Goal: Register for event/course

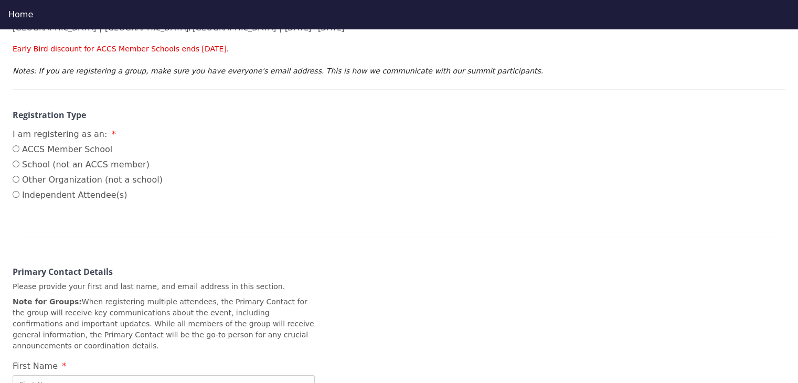
scroll to position [151, 0]
click at [17, 150] on input "ACCS Member School" at bounding box center [16, 148] width 7 height 7
radio input "true"
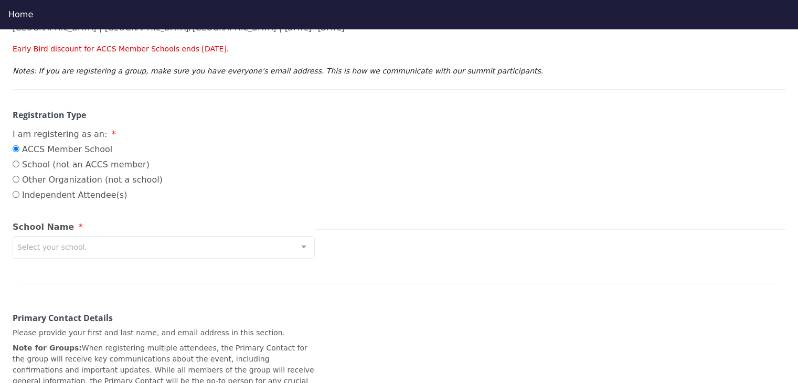
click at [114, 244] on div "Select your school." at bounding box center [164, 247] width 302 height 23
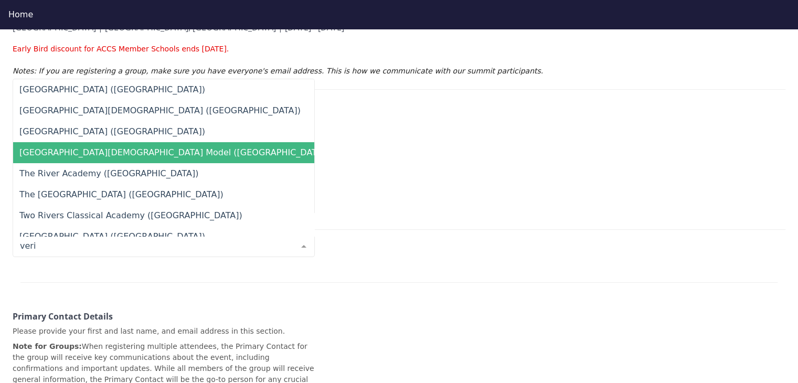
type input "verit"
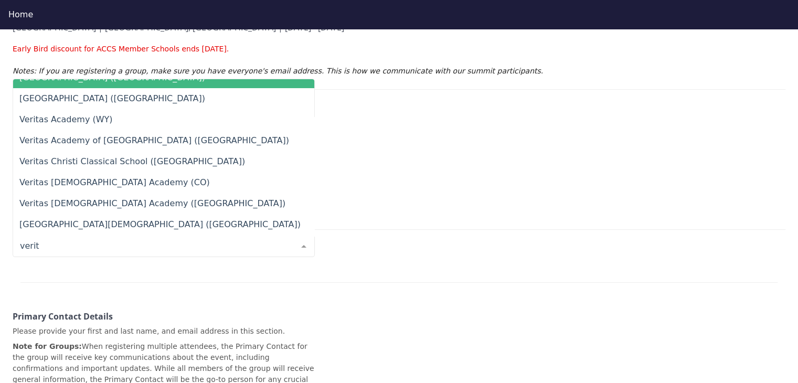
scroll to position [99, 0]
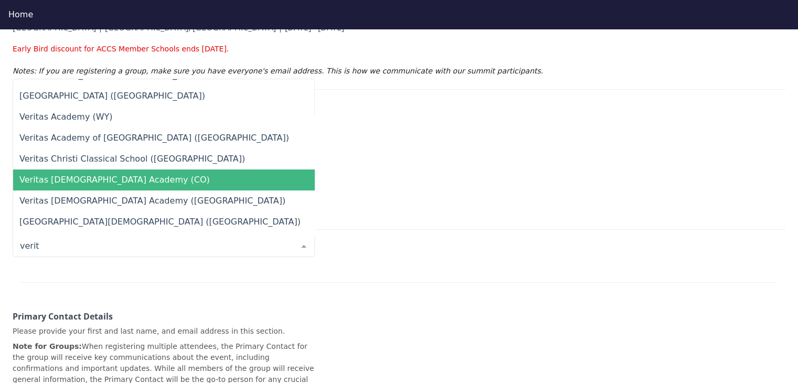
click at [131, 179] on span "Veritas [DEMOGRAPHIC_DATA] Academy (CO)" at bounding box center [114, 180] width 190 height 10
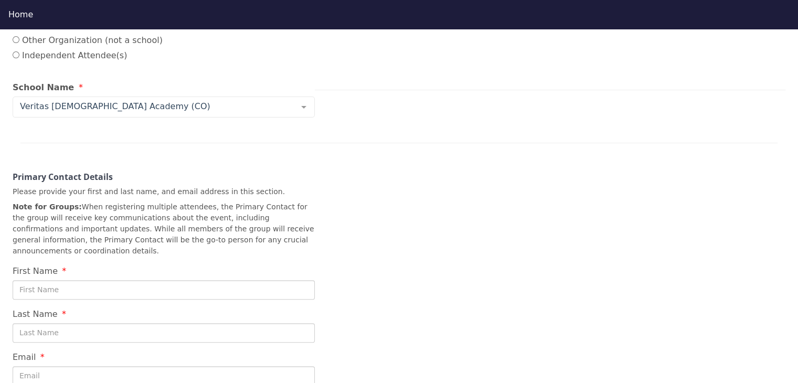
scroll to position [291, 0]
click at [95, 280] on input "First Name" at bounding box center [164, 289] width 302 height 19
type input "Bo"
click at [66, 323] on input "Last Name" at bounding box center [164, 332] width 302 height 19
type input "Hutches"
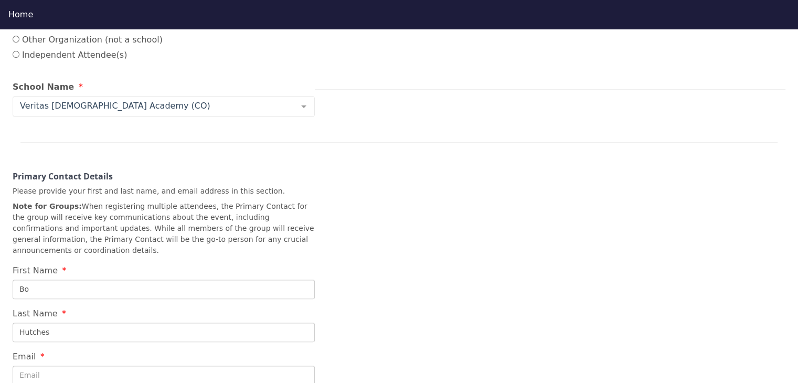
click at [44, 372] on input "Email" at bounding box center [164, 375] width 302 height 19
type input "b"
type input "[EMAIL_ADDRESS][DOMAIN_NAME]"
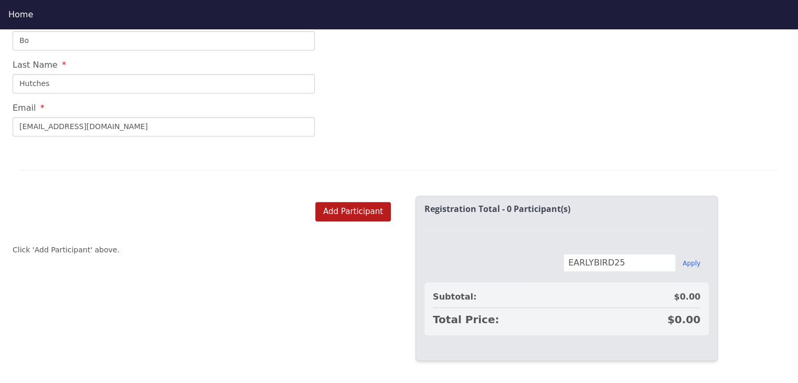
scroll to position [6, 0]
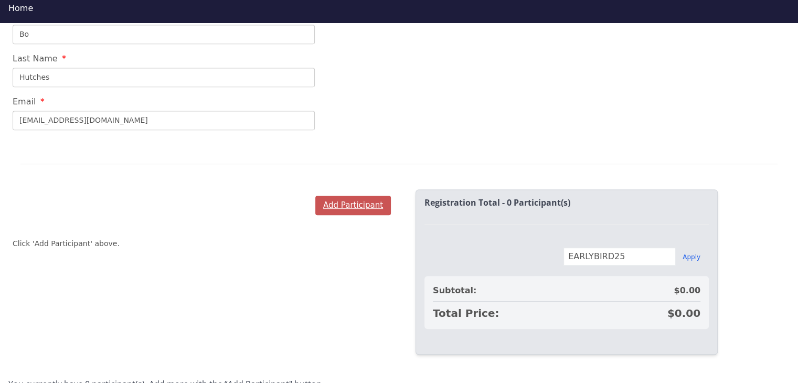
click at [340, 196] on button "Add Participant" at bounding box center [353, 205] width 76 height 19
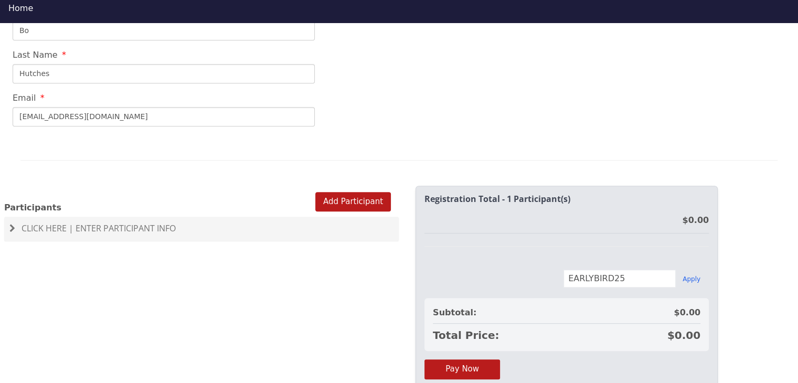
click at [52, 223] on span "Click Here | Enter Participant Info" at bounding box center [99, 229] width 154 height 12
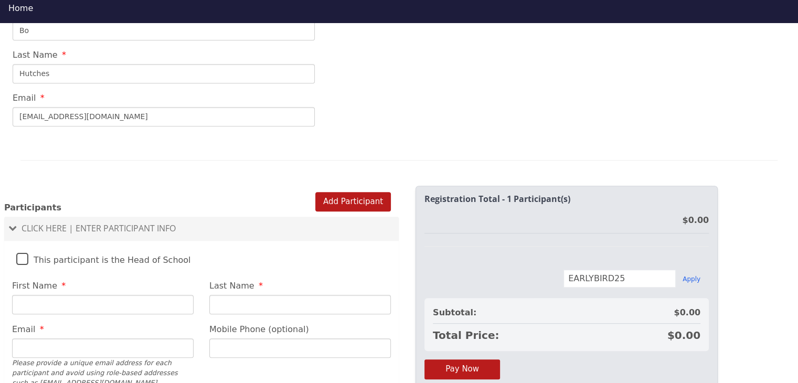
click at [29, 250] on label "This participant is the Head of School" at bounding box center [103, 257] width 175 height 23
click at [0, 0] on input "This participant is the Head of School" at bounding box center [0, 0] width 0 height 0
click at [99, 295] on input "First Name" at bounding box center [103, 304] width 182 height 19
type input "Bo"
type input "Hutches"
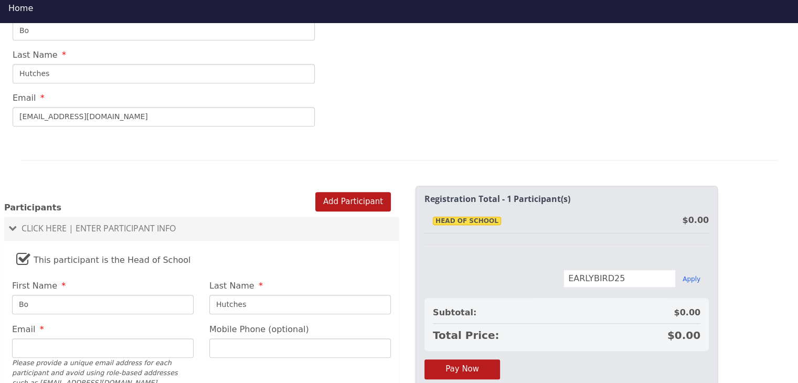
type input "[EMAIL_ADDRESS][DOMAIN_NAME]"
type input "[PHONE_NUMBER]"
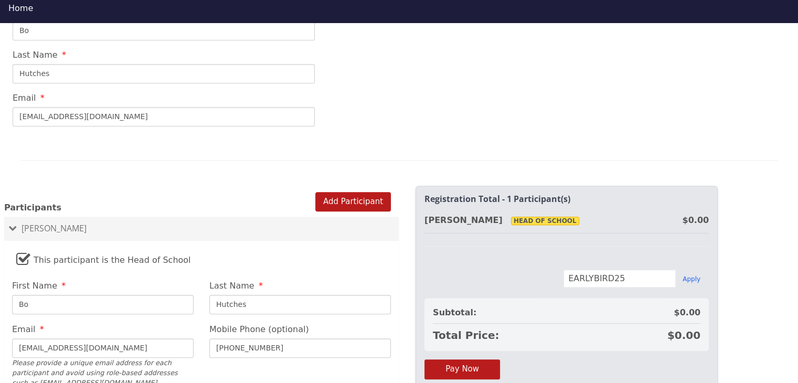
scroll to position [733, 0]
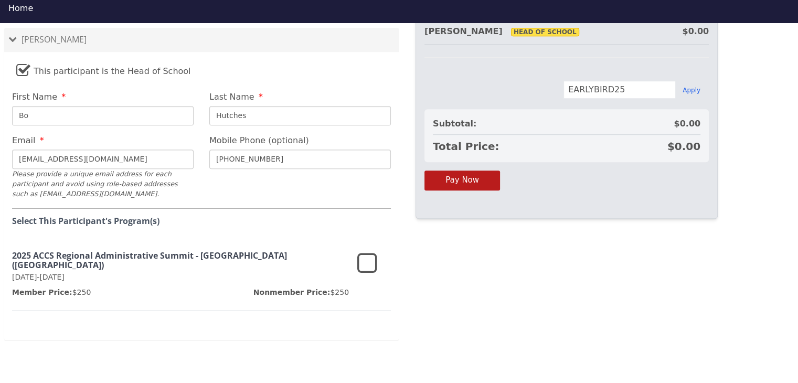
click at [374, 251] on icon at bounding box center [367, 263] width 20 height 25
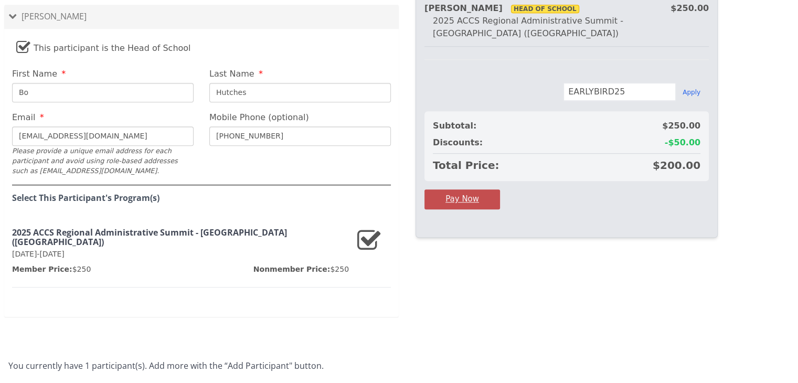
click at [470, 189] on button "Pay Now" at bounding box center [463, 198] width 76 height 19
